Goal: Communication & Community: Share content

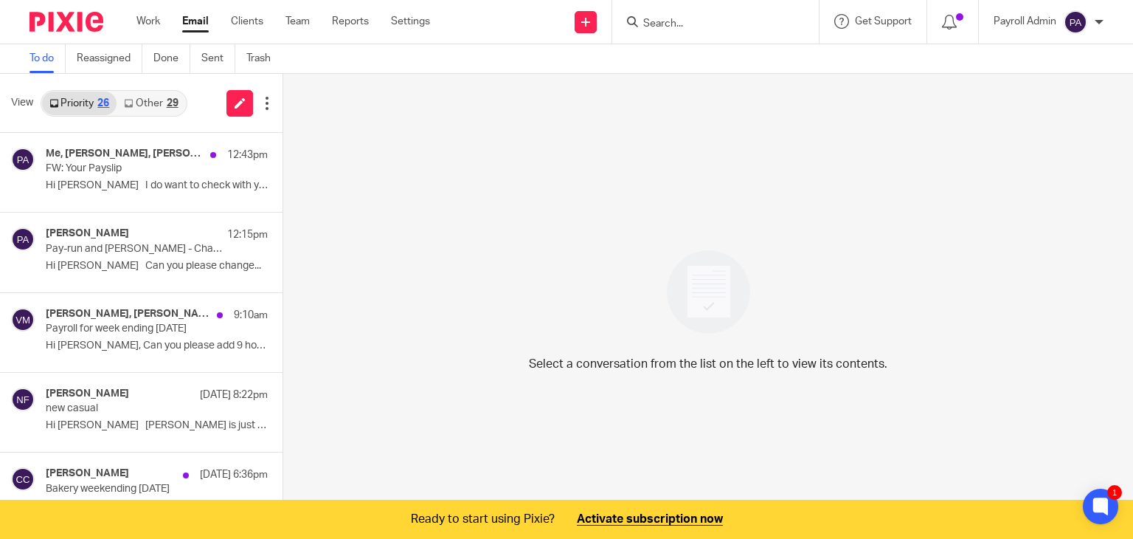
click at [735, 18] on input "Search" at bounding box center [708, 24] width 133 height 13
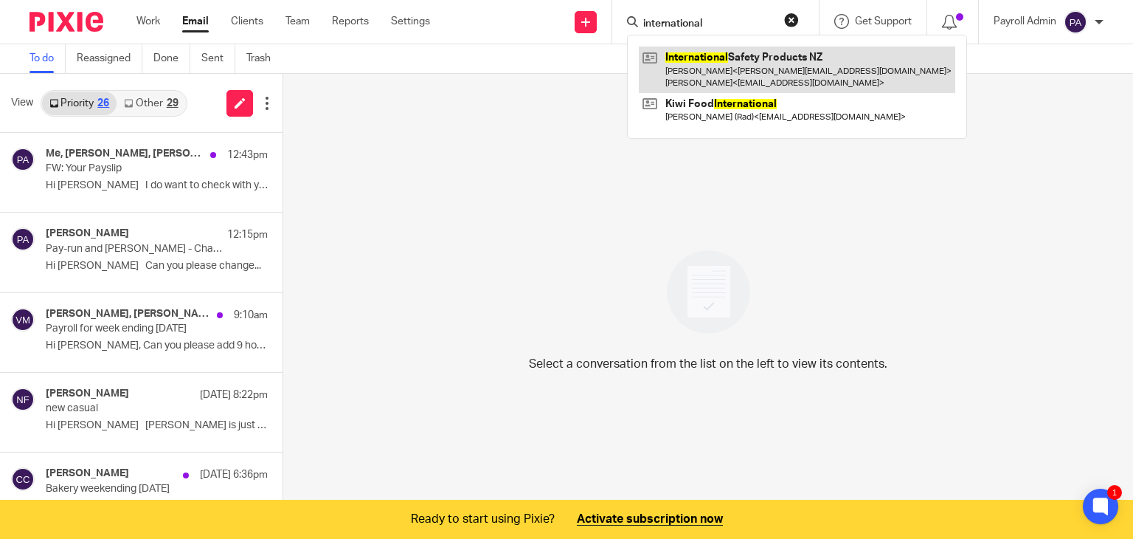
type input "international"
click at [719, 65] on link at bounding box center [797, 69] width 317 height 46
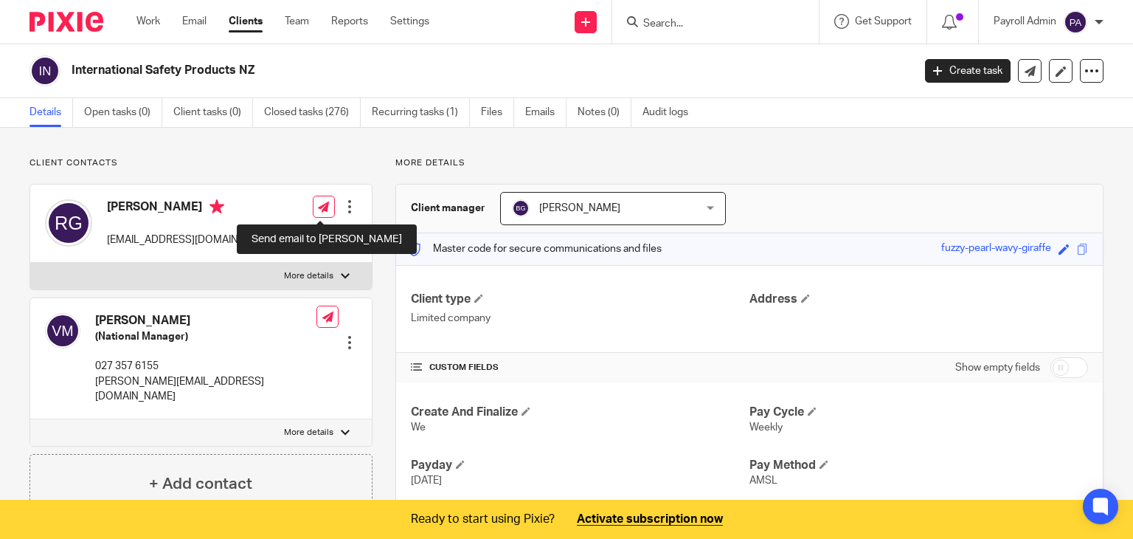
click at [313, 206] on link at bounding box center [324, 207] width 22 height 22
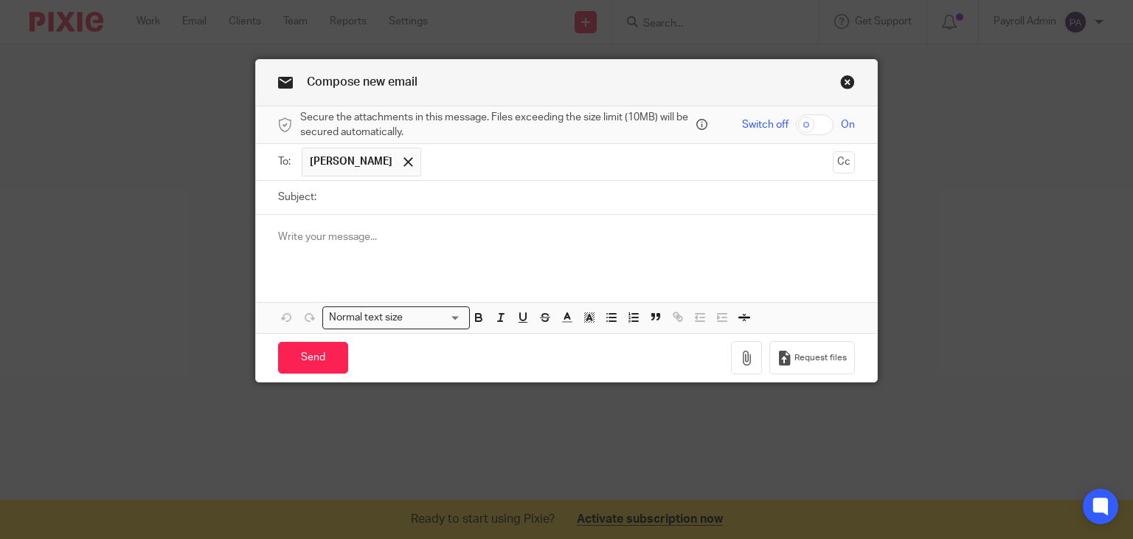
click at [445, 171] on input "text" at bounding box center [628, 162] width 398 height 29
type input "akshay"
click at [479, 166] on span at bounding box center [484, 162] width 10 height 10
click at [463, 165] on input "text" at bounding box center [628, 162] width 398 height 29
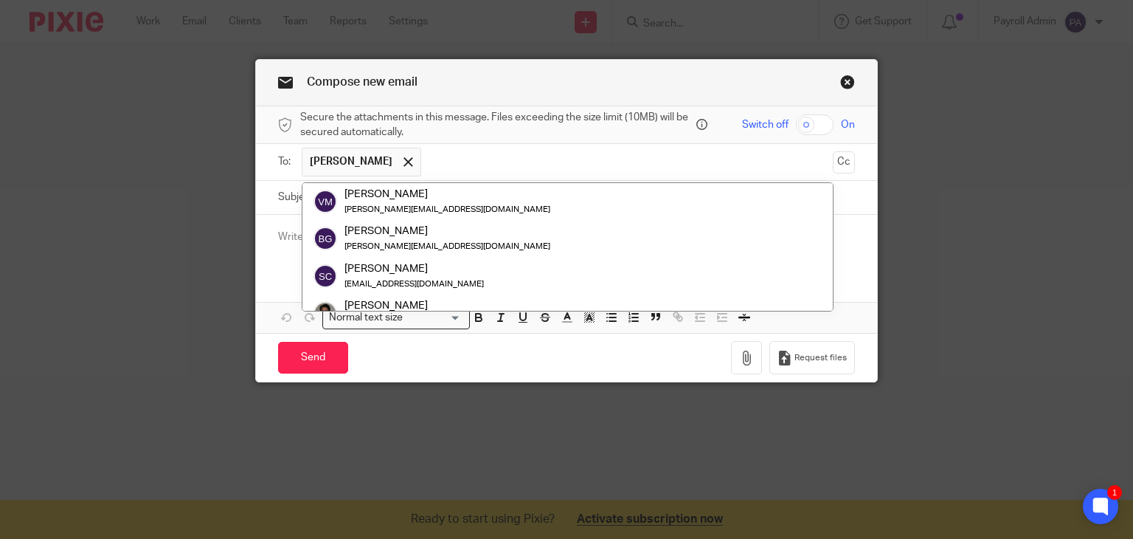
paste input "[PERSON_NAME] <[EMAIL_ADDRESS][DOMAIN_NAME]>"
type input "[PERSON_NAME] <[EMAIL_ADDRESS][DOMAIN_NAME]>"
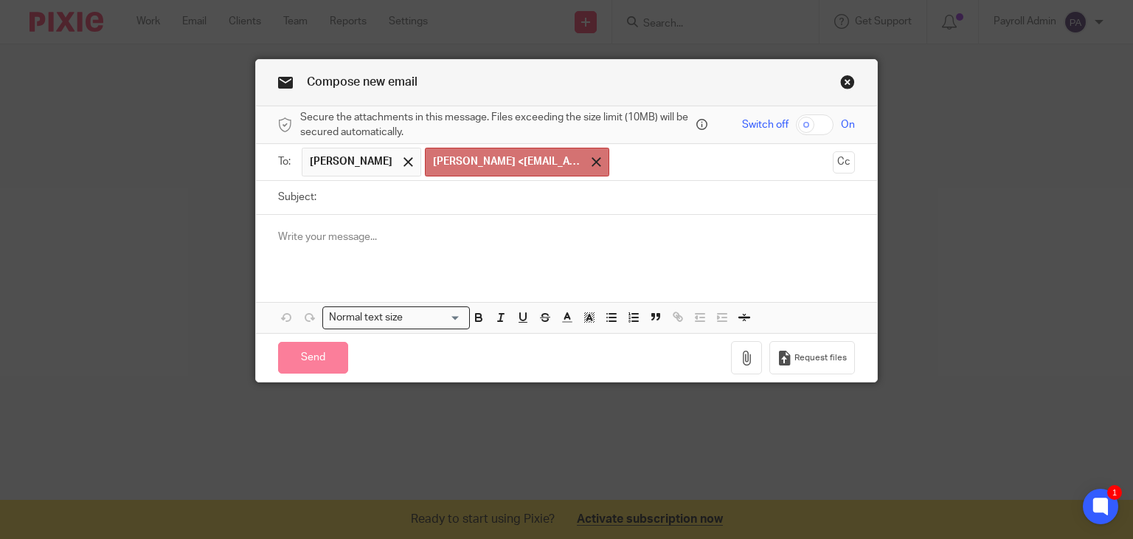
click at [592, 160] on span at bounding box center [597, 162] width 10 height 10
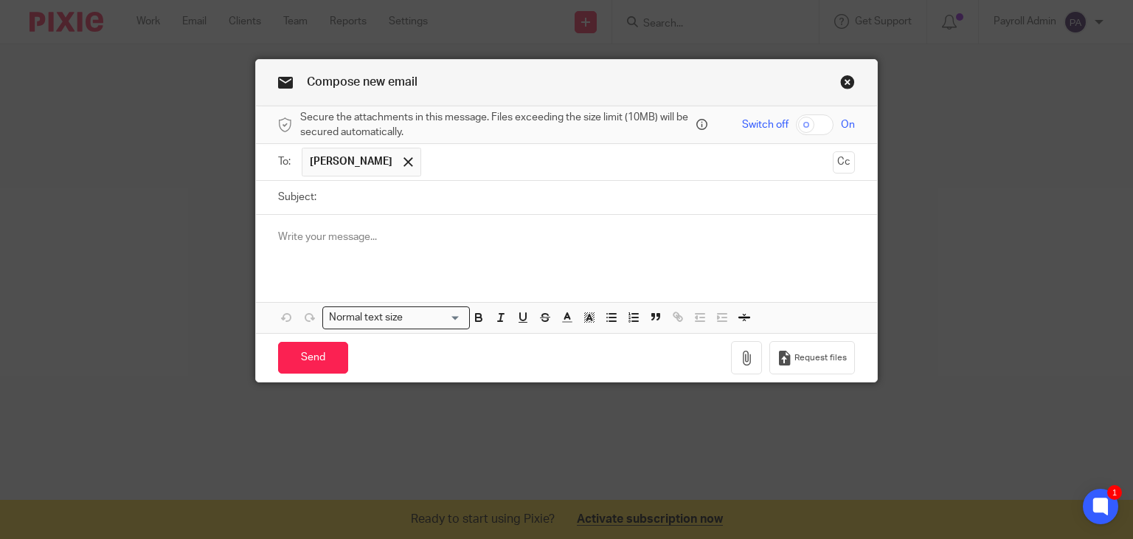
click at [465, 158] on input "text" at bounding box center [628, 162] width 398 height 29
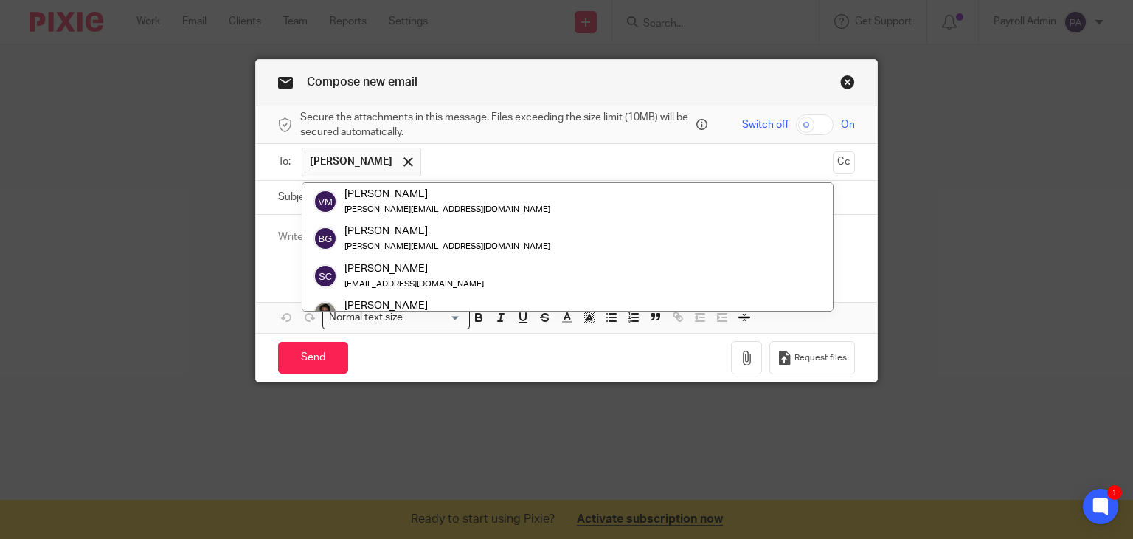
paste input "[PERSON_NAME] <[EMAIL_ADDRESS][DOMAIN_NAME]>"
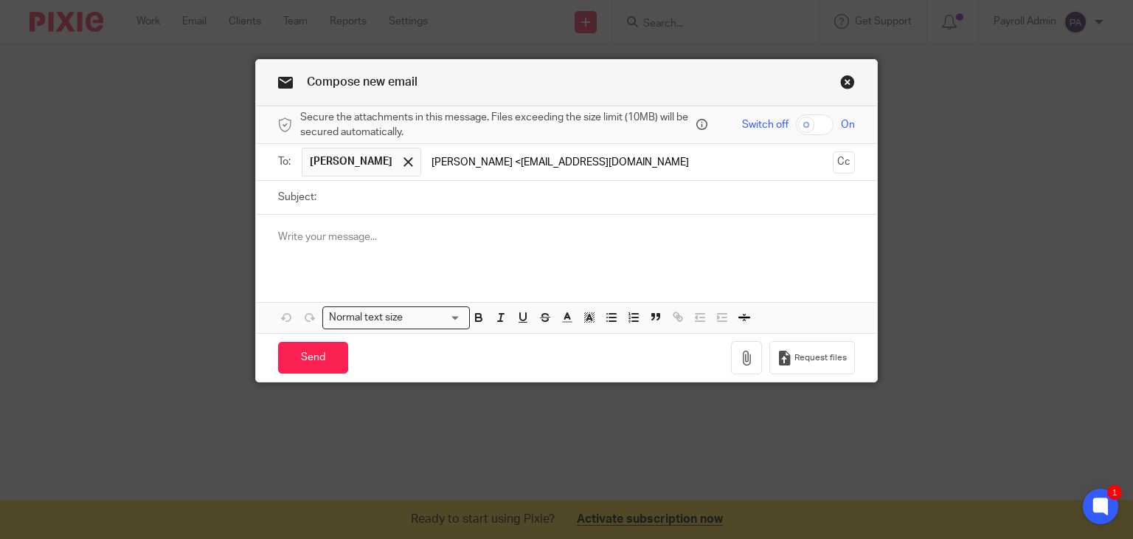
click at [482, 157] on input "Akshay Gupte <akshay@pbtraffic.co.nz" at bounding box center [628, 162] width 398 height 29
type input "akshay@pbtraffic.co.nz"
click at [432, 201] on input "Subject:" at bounding box center [590, 197] width 532 height 33
type input "Thursday's Payroll 21.8.25"
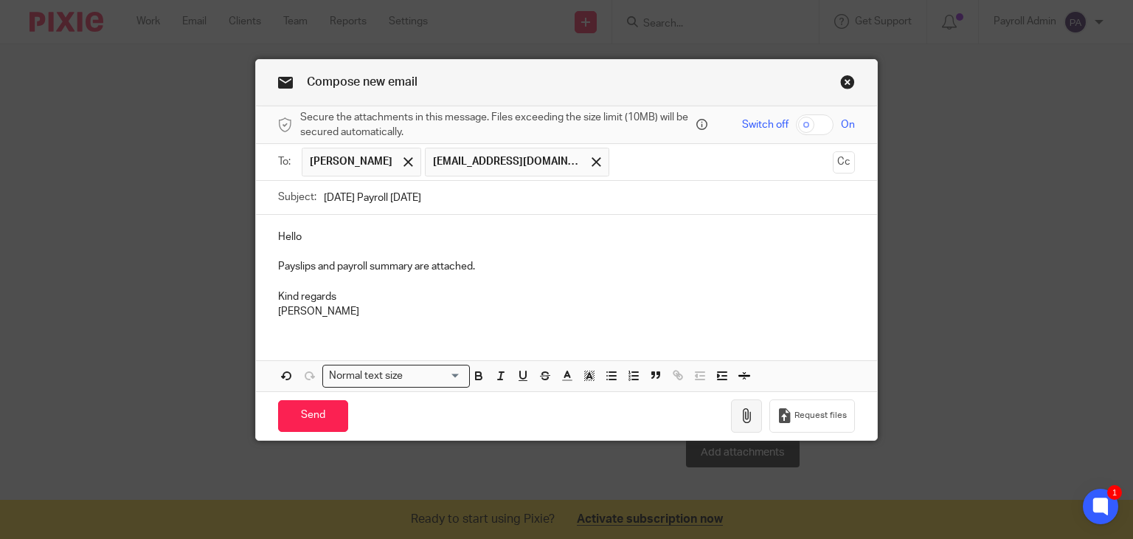
click at [743, 412] on icon "button" at bounding box center [746, 415] width 15 height 15
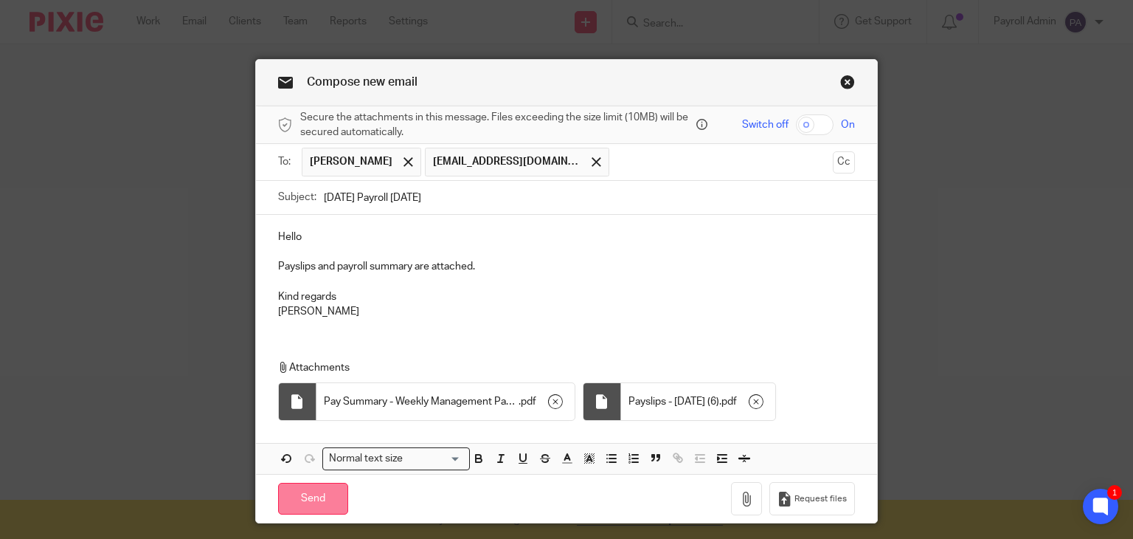
click at [309, 486] on input "Send" at bounding box center [313, 499] width 70 height 32
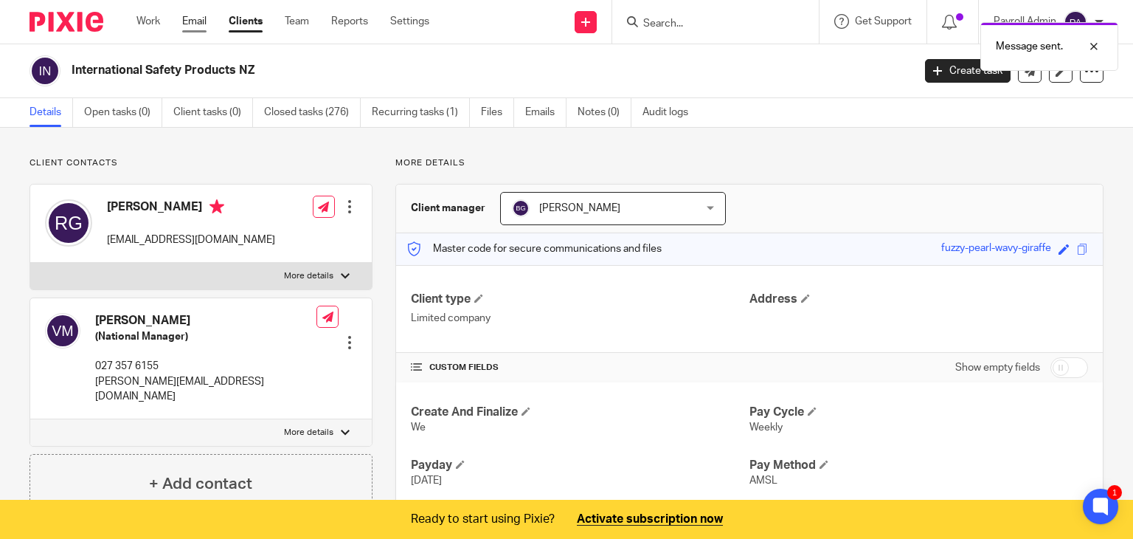
click at [195, 23] on link "Email" at bounding box center [194, 21] width 24 height 15
